Goal: Communication & Community: Share content

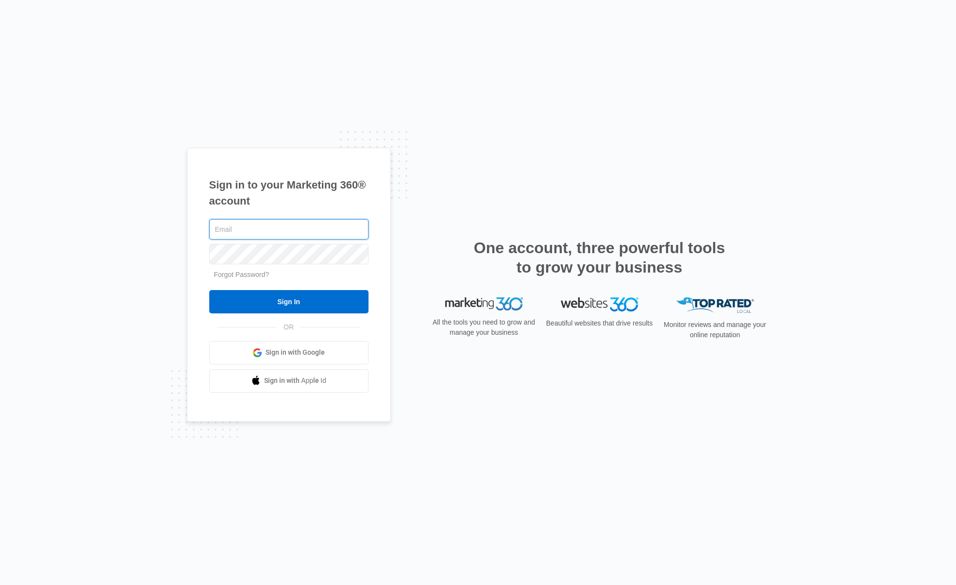
click at [306, 234] on input "text" at bounding box center [288, 229] width 159 height 20
type input "[PERSON_NAME][EMAIL_ADDRESS][PERSON_NAME][DOMAIN_NAME]"
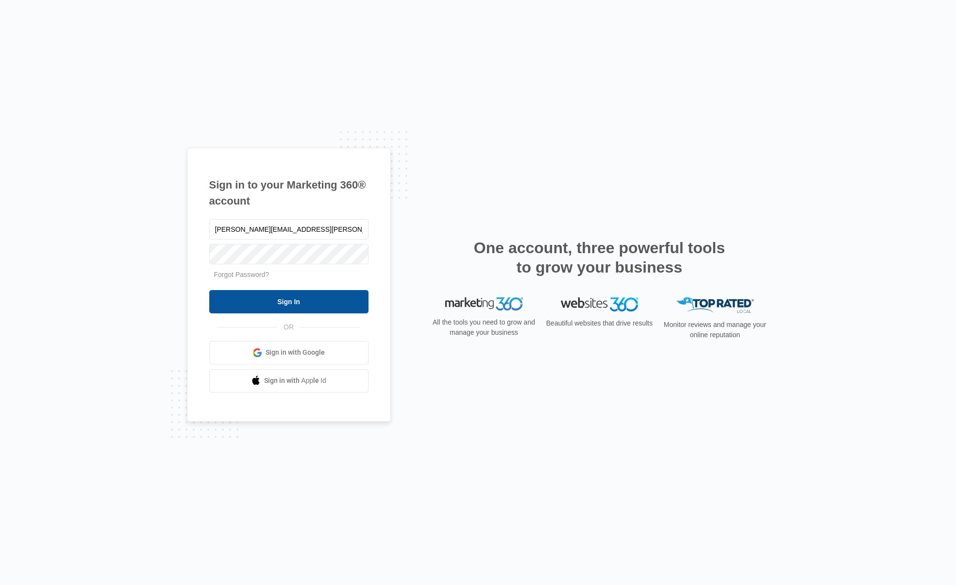
click at [277, 303] on input "Sign In" at bounding box center [288, 301] width 159 height 23
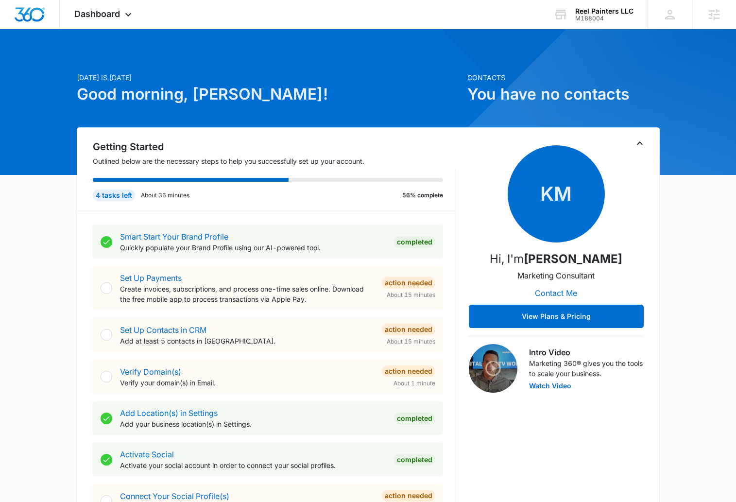
drag, startPoint x: 756, startPoint y: 502, endPoint x: 860, endPoint y: 524, distance: 107.2
click at [736, 502] on html "Dashboard Apps Reputation Websites Forms CRM Email Social Content Ads Intellige…" at bounding box center [368, 251] width 736 height 502
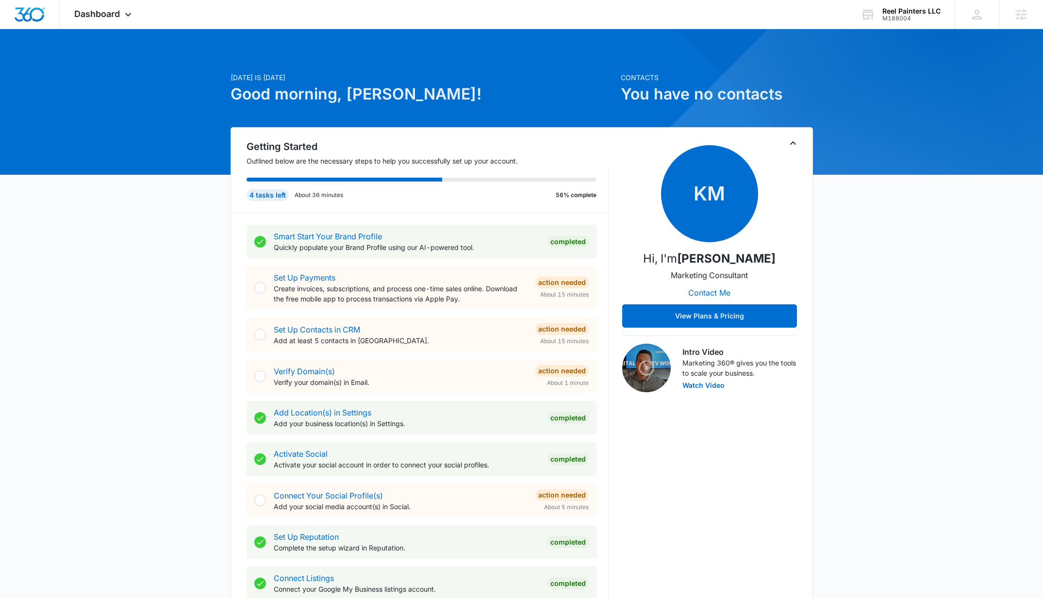
click at [956, 578] on div "Today is Wednesday, October 8th Good morning, Ian! Contacts You have no contact…" at bounding box center [521, 565] width 1043 height 1049
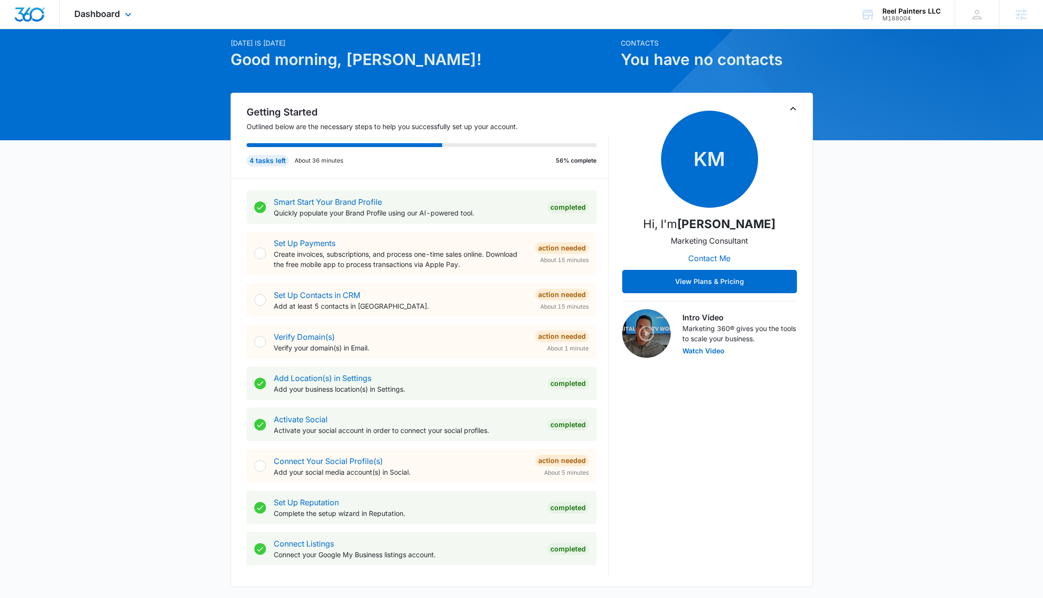
scroll to position [73, 0]
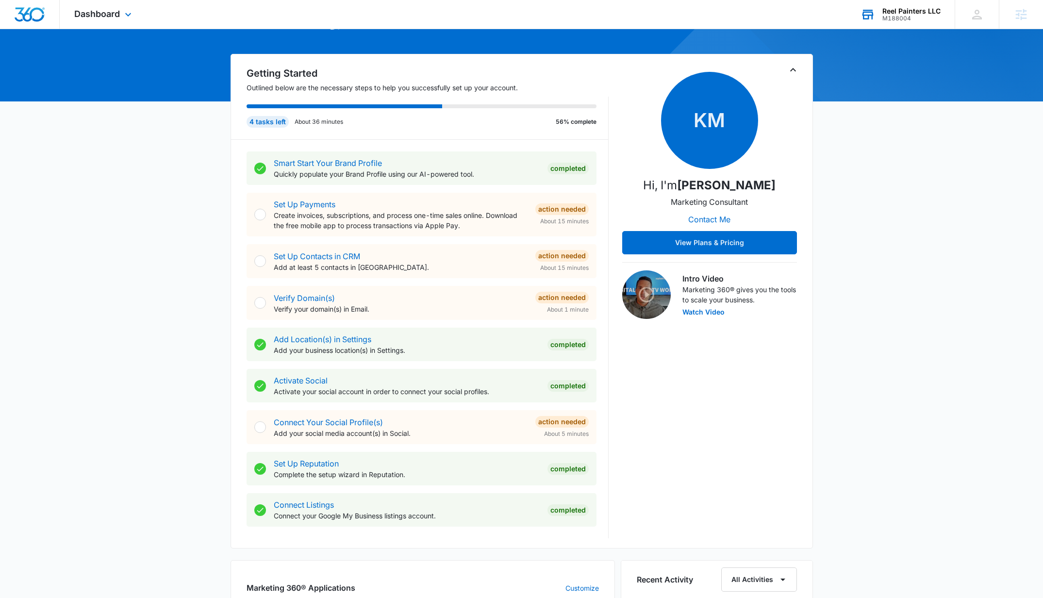
click at [891, 17] on div "M188004" at bounding box center [912, 18] width 58 height 7
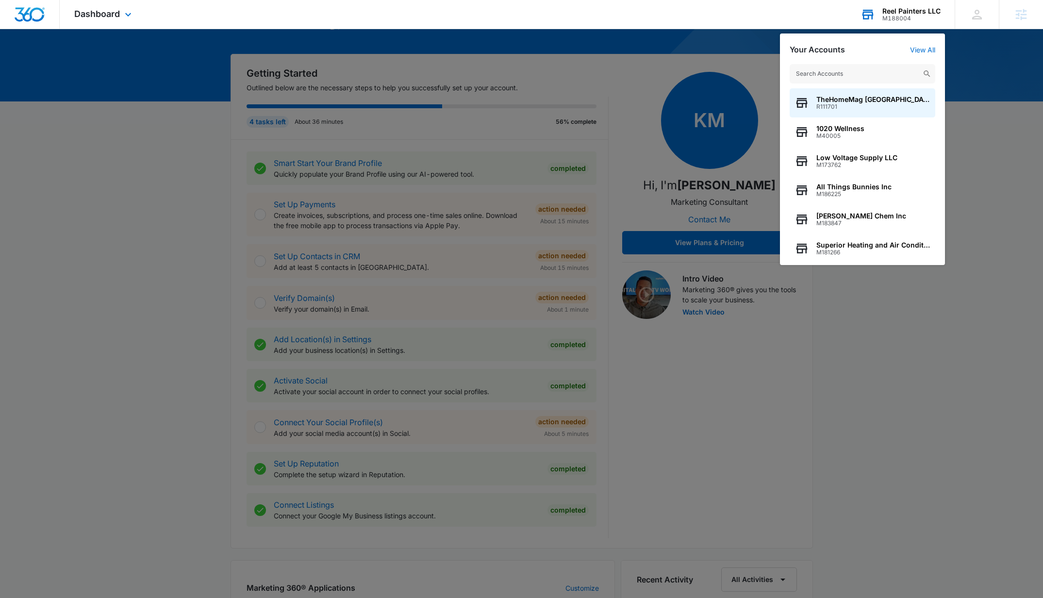
click at [897, 14] on div "Reel Painters LLC" at bounding box center [912, 11] width 58 height 8
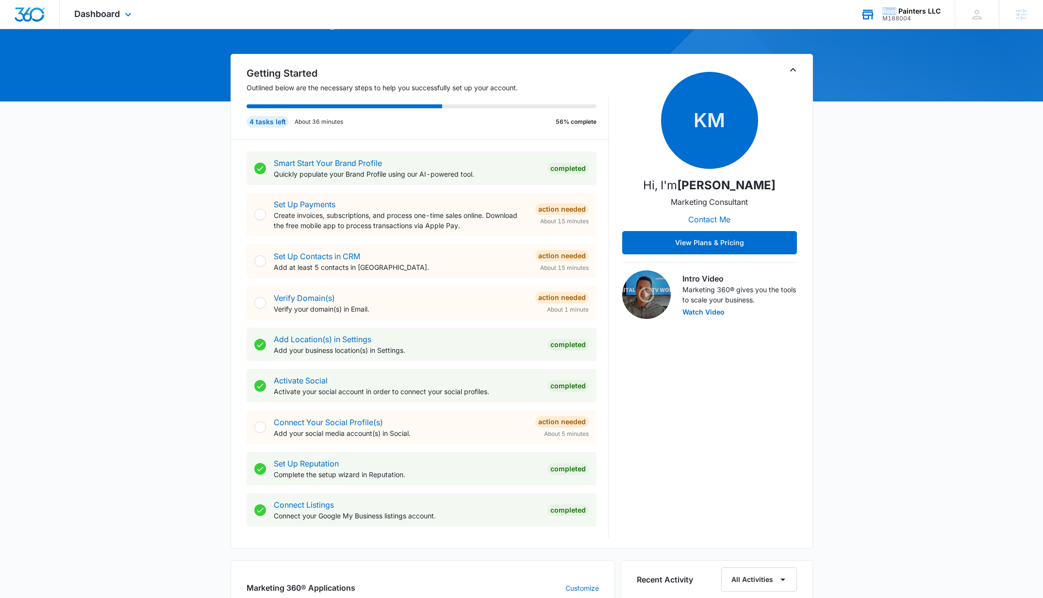
click at [897, 14] on div "Reel Painters LLC" at bounding box center [912, 11] width 58 height 8
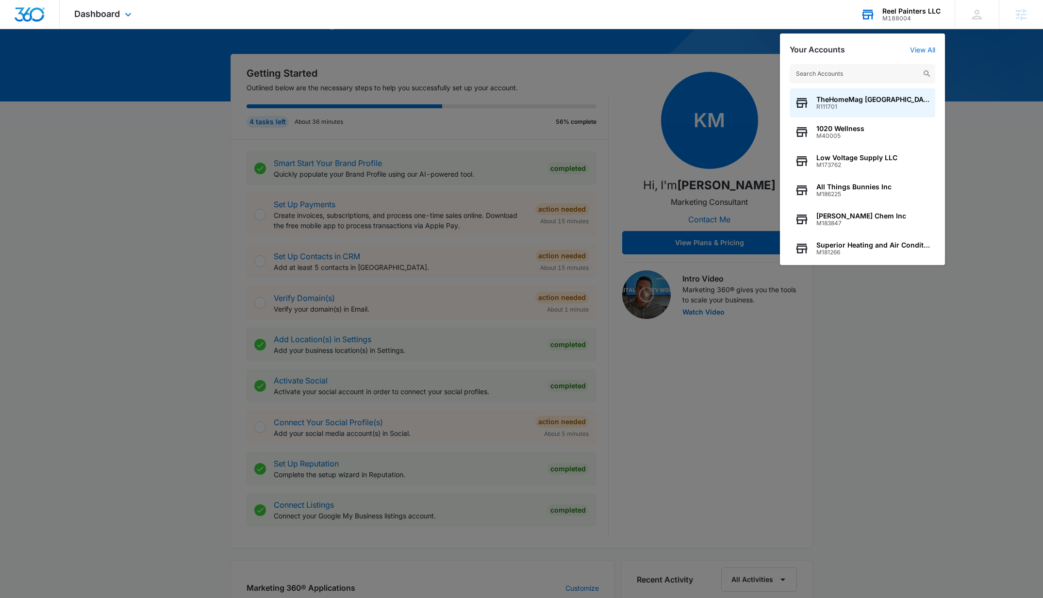
click at [841, 76] on input "text" at bounding box center [863, 73] width 146 height 19
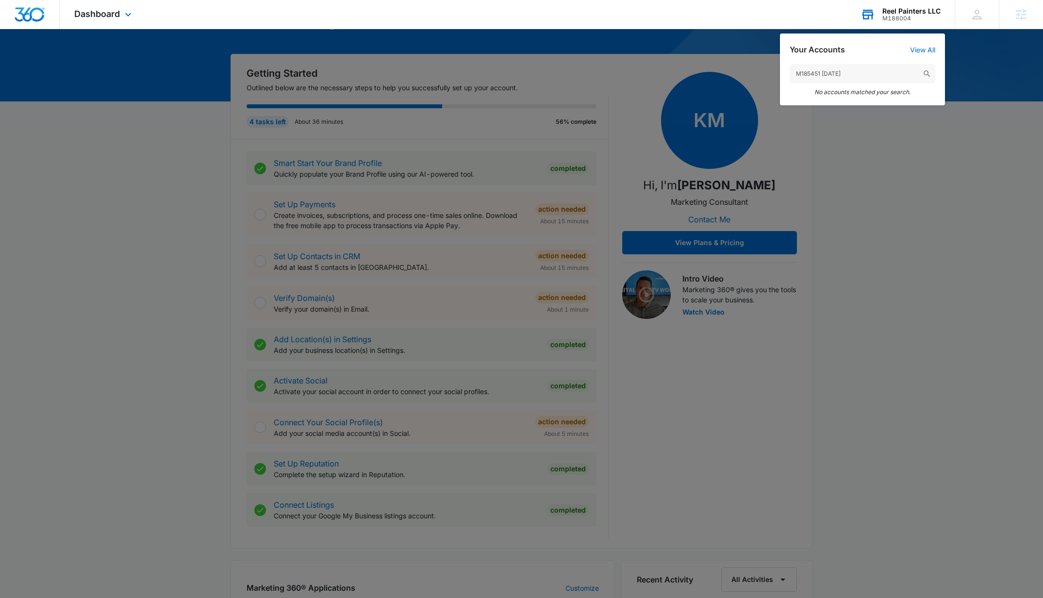
drag, startPoint x: 854, startPoint y: 74, endPoint x: 821, endPoint y: 70, distance: 32.8
click at [821, 70] on input "M185451 09/26/25" at bounding box center [863, 73] width 146 height 19
type input "M185451"
click at [859, 102] on span "Kingdom Way Ministries" at bounding box center [858, 100] width 82 height 8
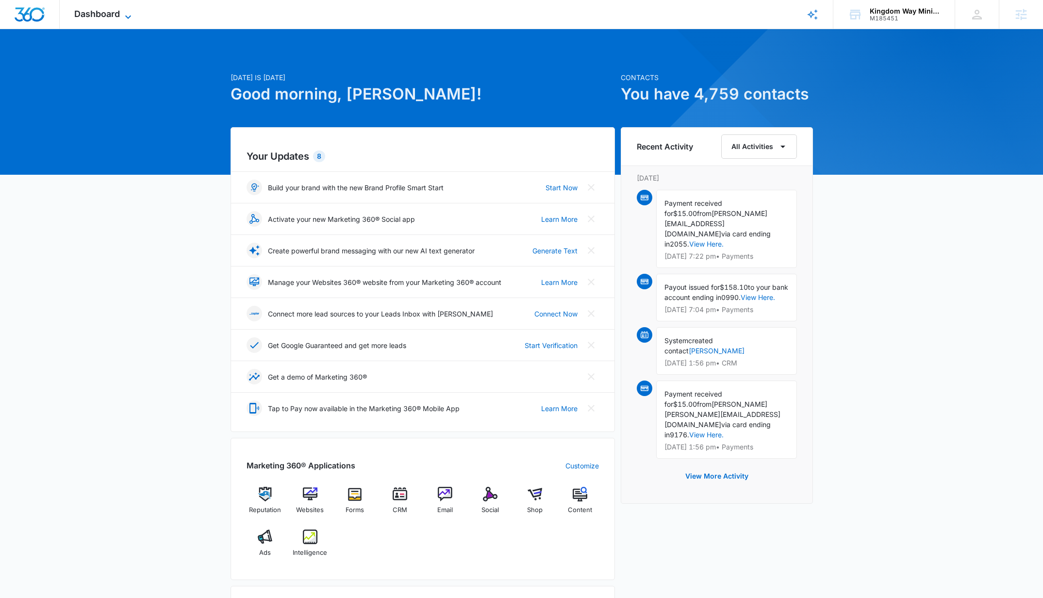
drag, startPoint x: 104, startPoint y: 13, endPoint x: 145, endPoint y: 50, distance: 54.7
click at [104, 14] on span "Dashboard" at bounding box center [97, 14] width 46 height 10
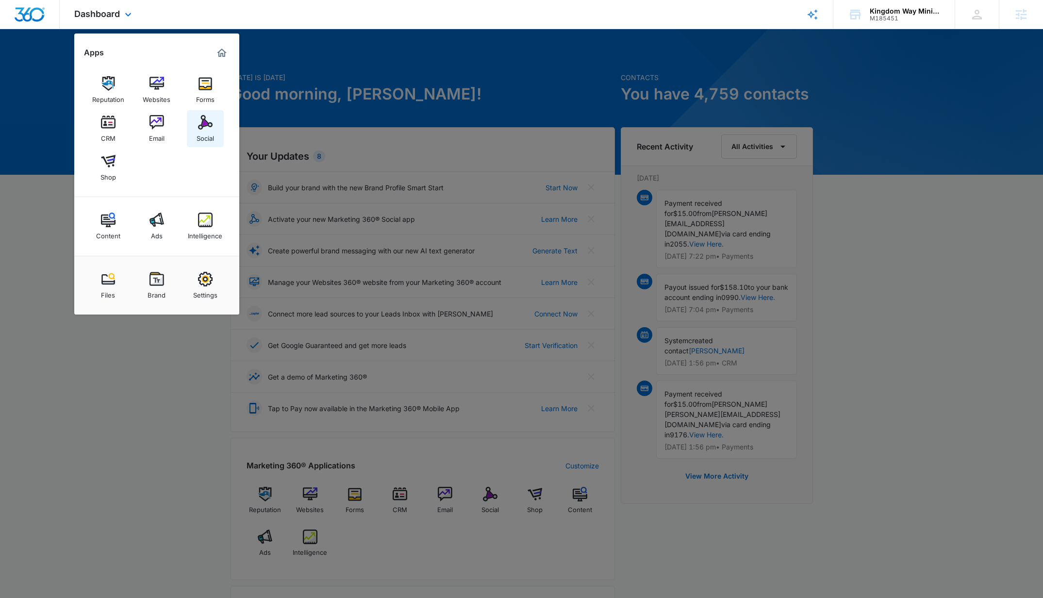
click at [205, 129] on img at bounding box center [205, 122] width 15 height 15
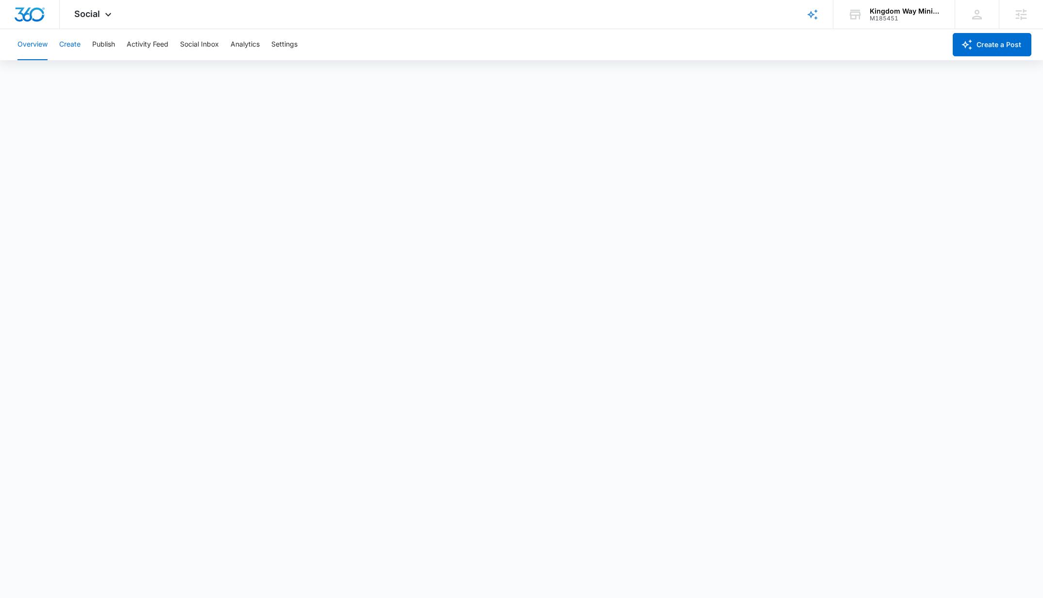
click at [78, 41] on button "Create" at bounding box center [69, 44] width 21 height 31
click at [956, 45] on button "Create a Post" at bounding box center [992, 44] width 79 height 23
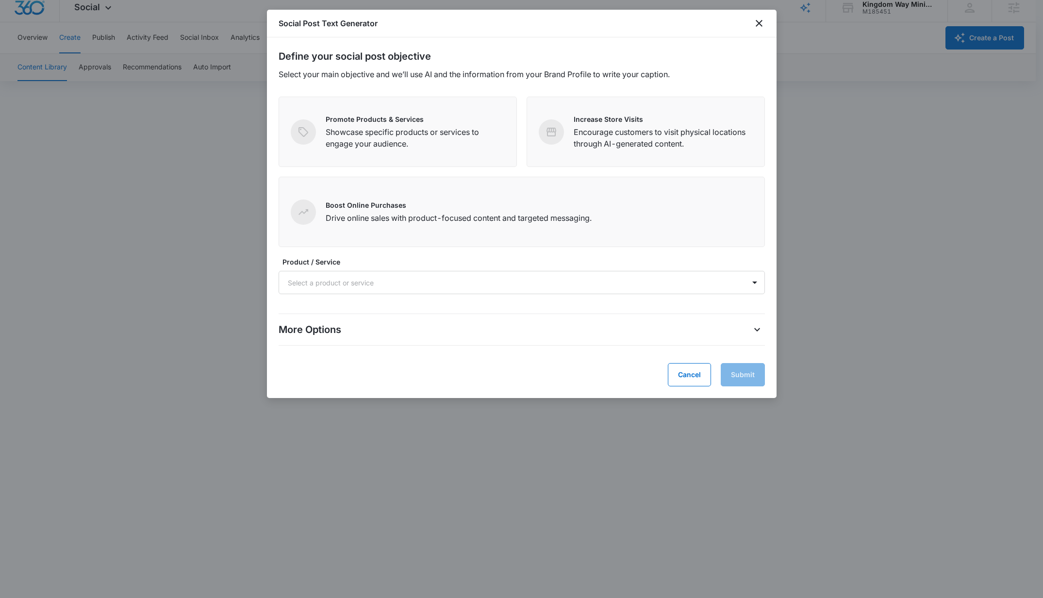
click at [925, 212] on div at bounding box center [521, 299] width 1043 height 598
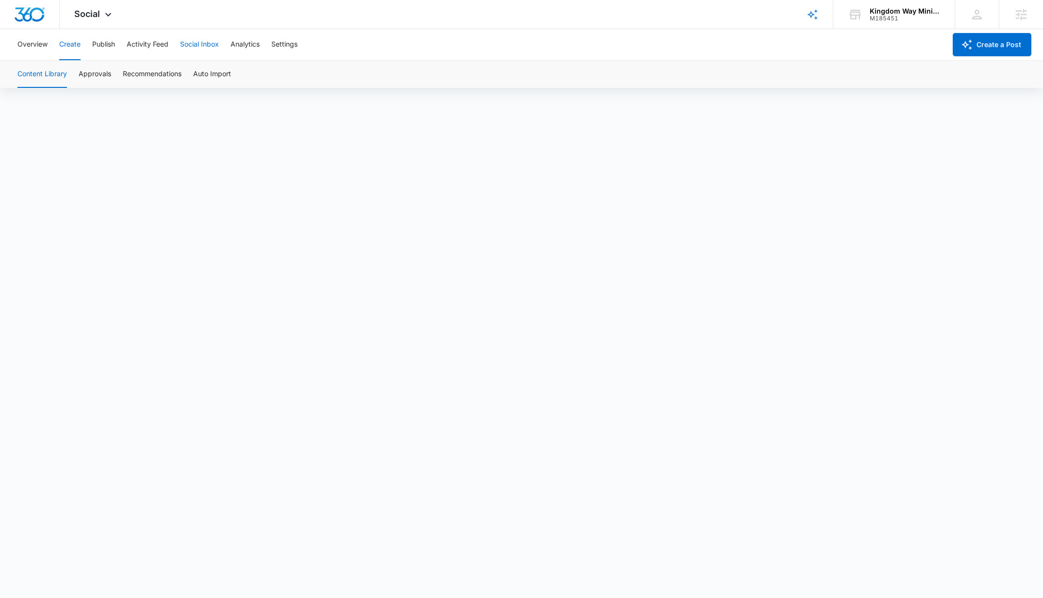
scroll to position [2, 0]
click at [104, 72] on button "Approvals" at bounding box center [95, 74] width 33 height 27
click at [98, 41] on button "Publish" at bounding box center [103, 44] width 23 height 31
click at [67, 41] on button "Create" at bounding box center [69, 44] width 21 height 31
